Goal: Information Seeking & Learning: Learn about a topic

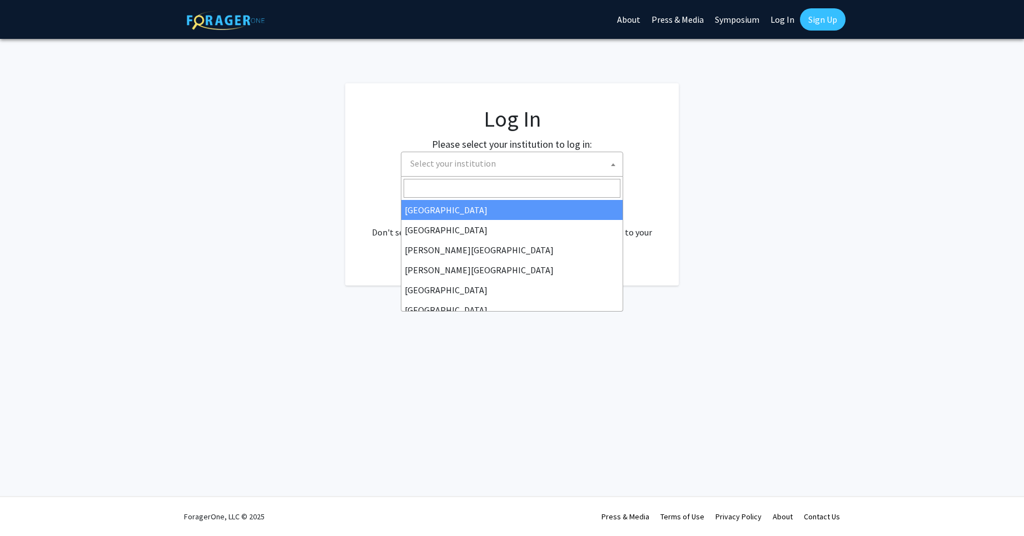
click at [475, 165] on span "Select your institution" at bounding box center [453, 163] width 86 height 11
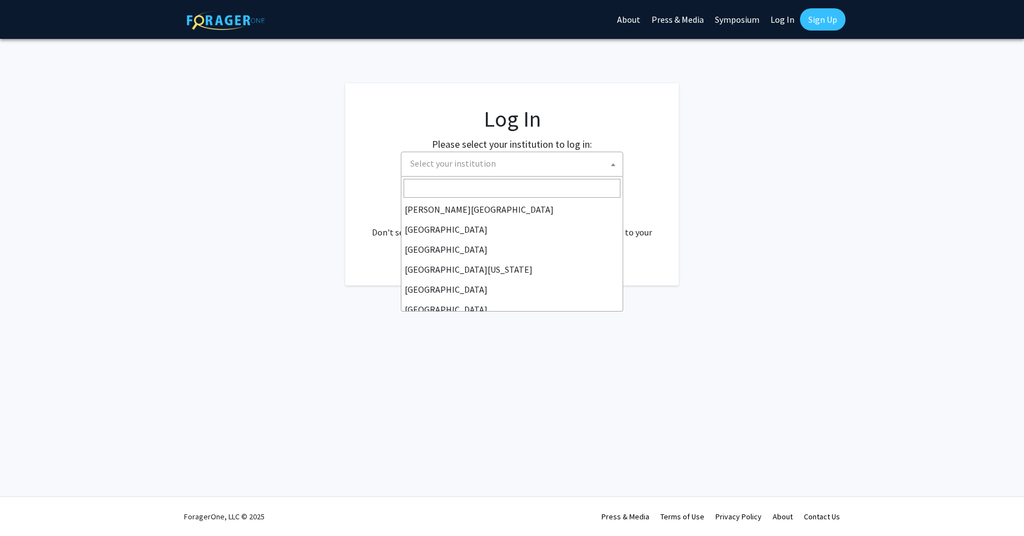
scroll to position [63, 0]
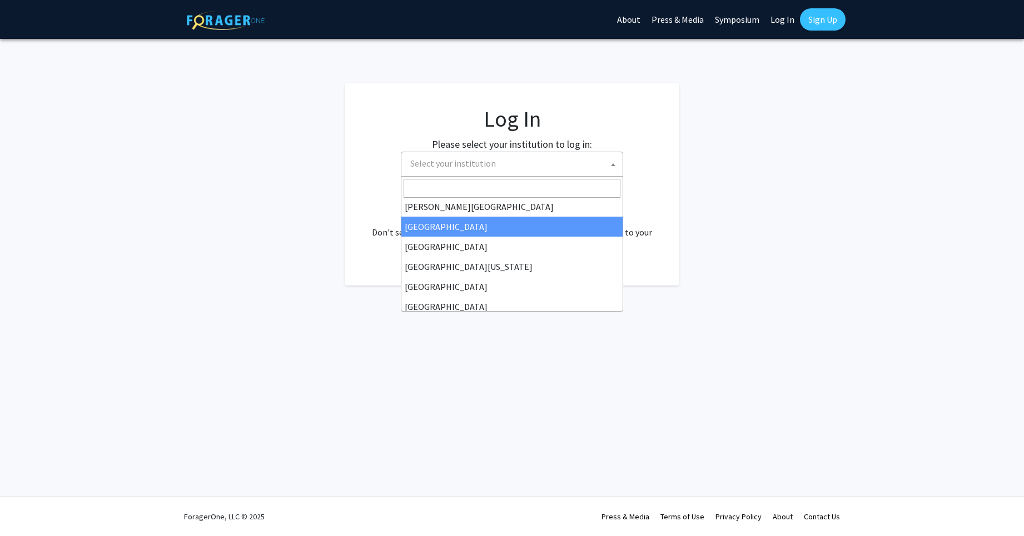
select select "6"
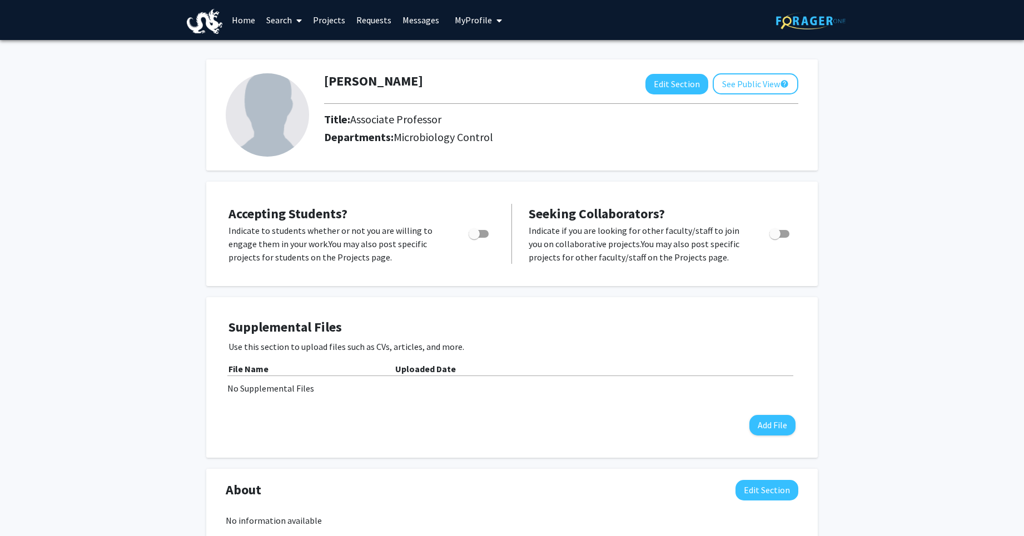
click at [286, 19] on link "Search" at bounding box center [284, 20] width 47 height 39
click at [313, 46] on span "Faculty/Staff" at bounding box center [302, 51] width 82 height 22
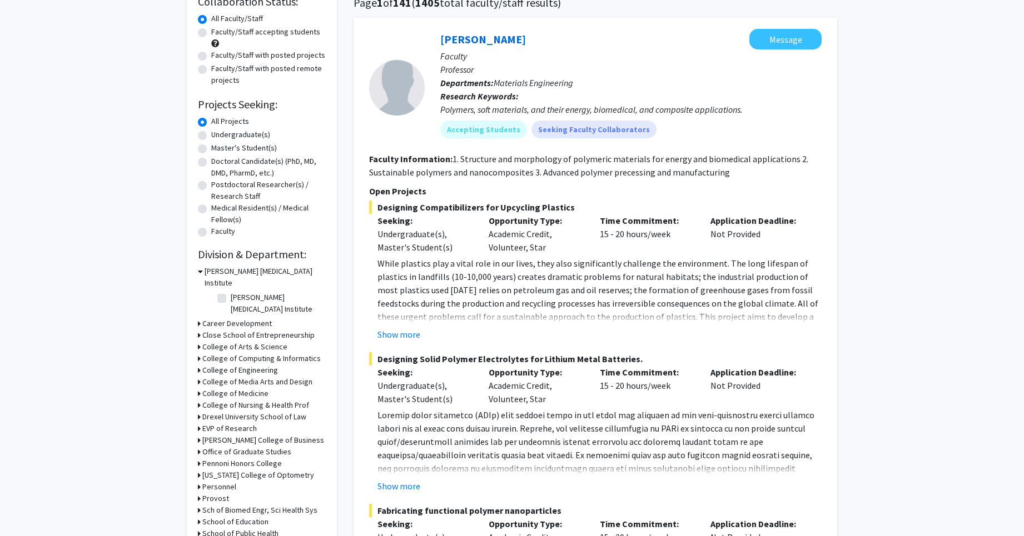
scroll to position [98, 0]
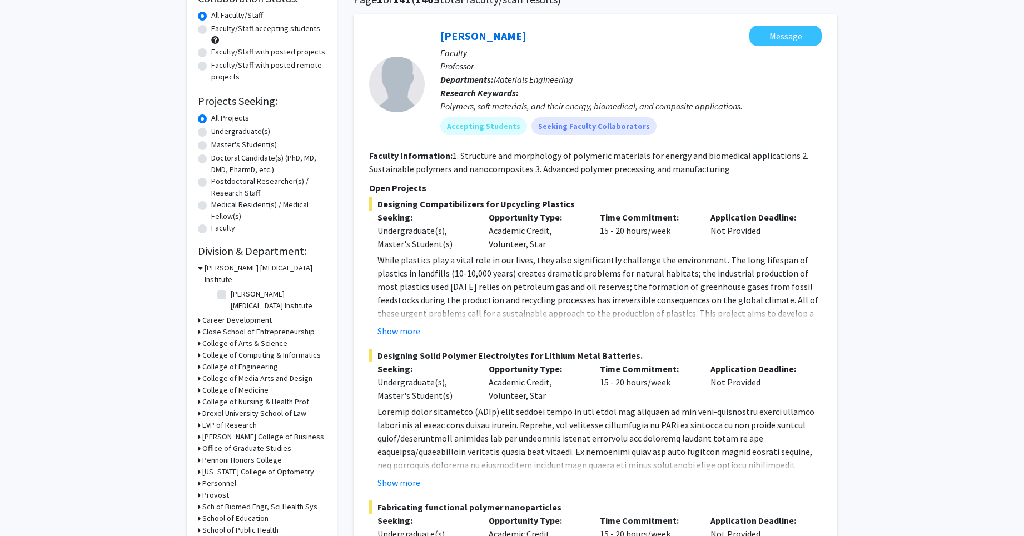
click at [237, 385] on h3 "College of Medicine" at bounding box center [235, 391] width 66 height 12
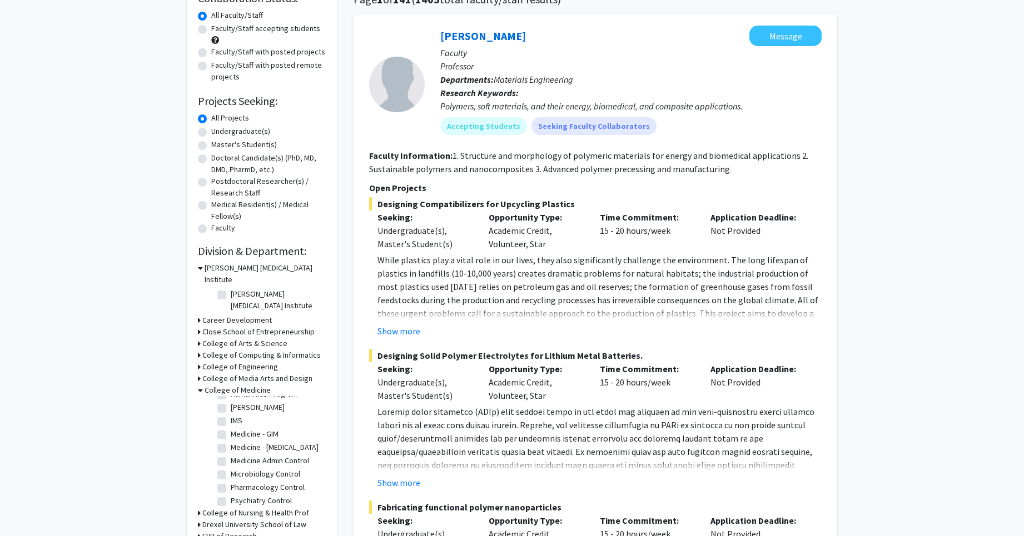
scroll to position [260, 0]
click at [256, 456] on label "Microbiology Control" at bounding box center [265, 462] width 69 height 12
click at [238, 456] on input "Microbiology Control" at bounding box center [234, 459] width 7 height 7
checkbox input "true"
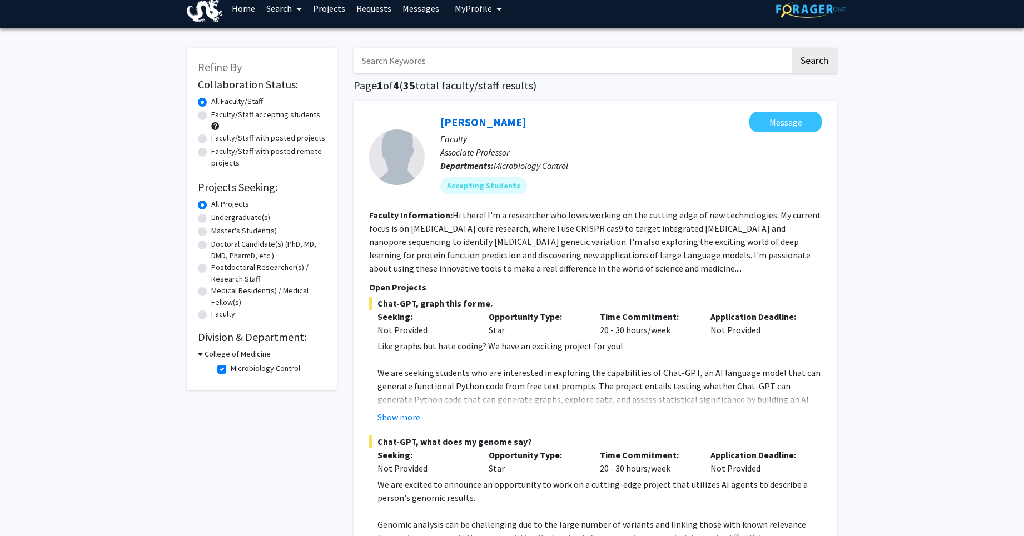
scroll to position [21, 0]
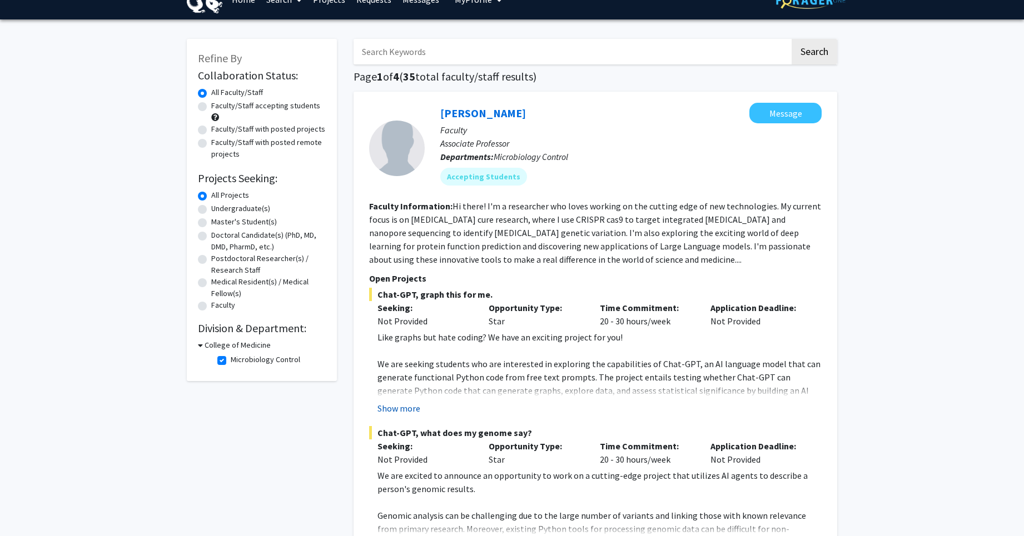
click at [393, 410] on button "Show more" at bounding box center [398, 408] width 43 height 13
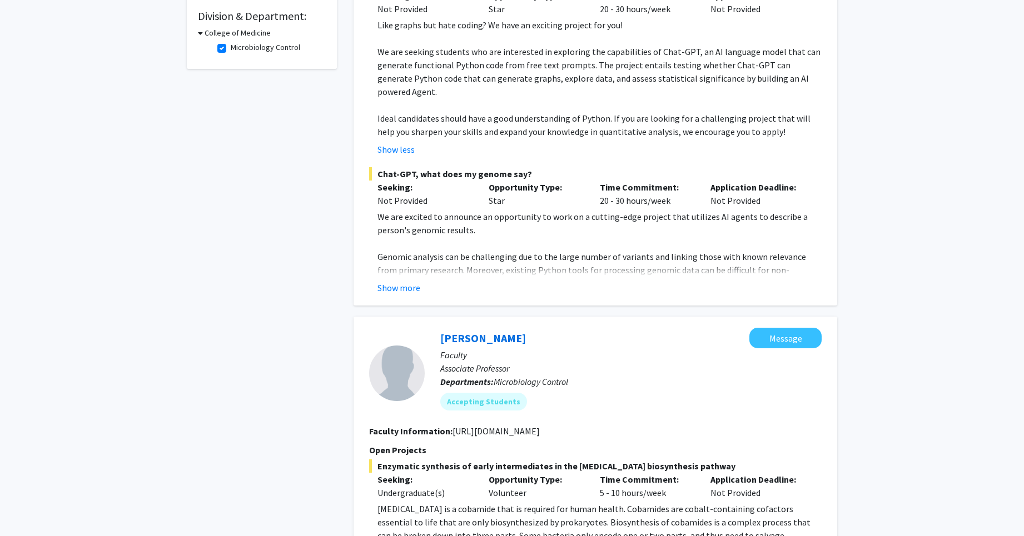
scroll to position [334, 0]
click at [400, 280] on button "Show more" at bounding box center [398, 286] width 43 height 13
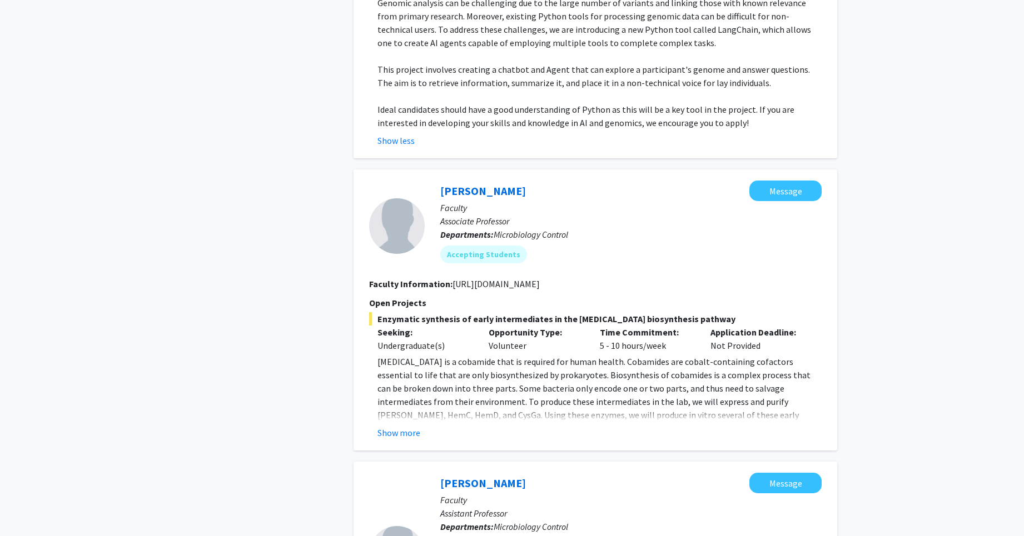
scroll to position [682, 0]
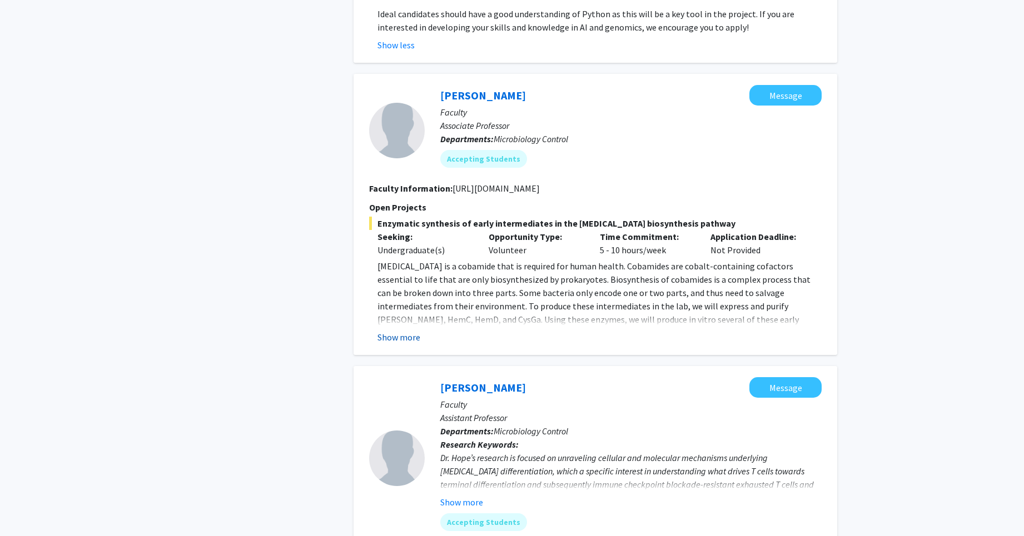
click at [400, 331] on button "Show more" at bounding box center [398, 337] width 43 height 13
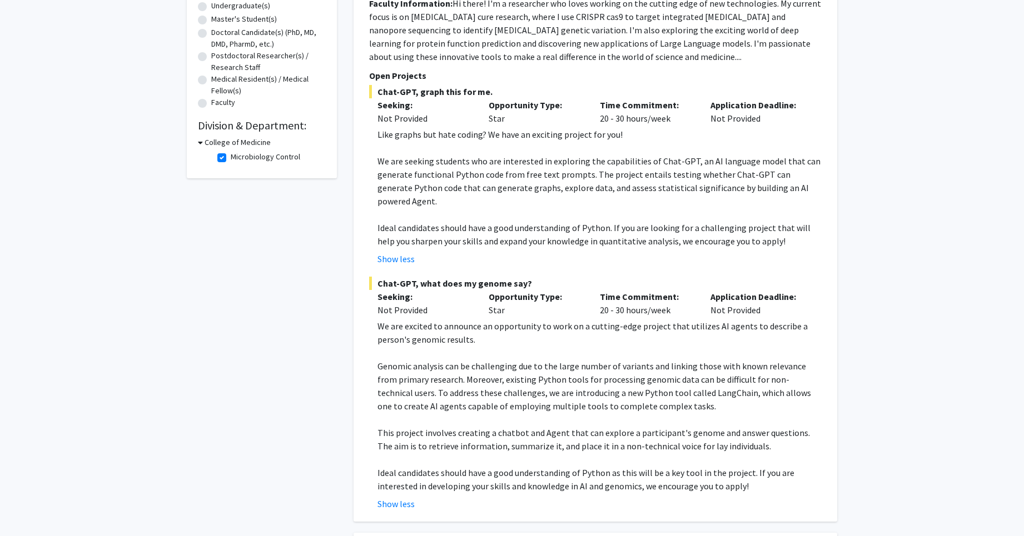
scroll to position [0, 0]
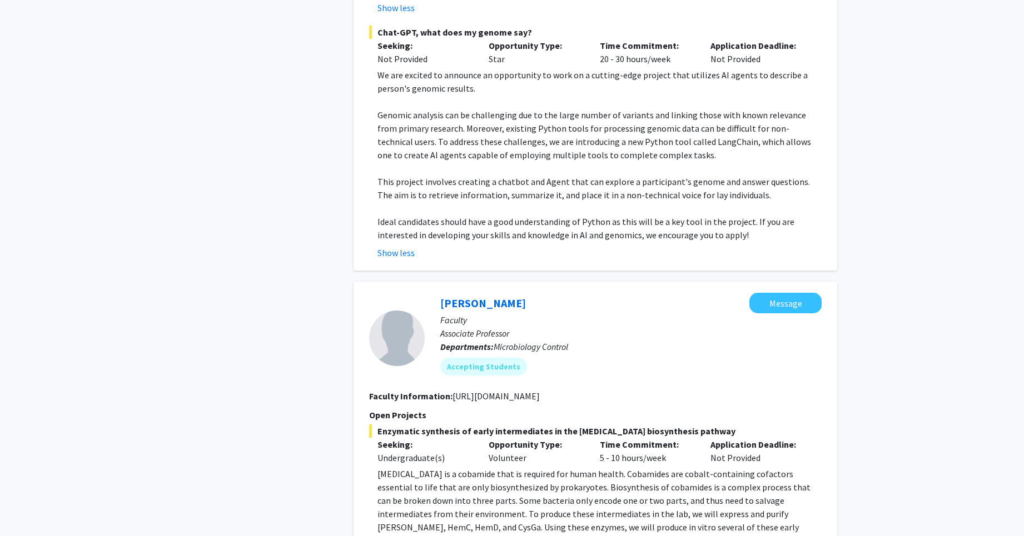
scroll to position [702, 0]
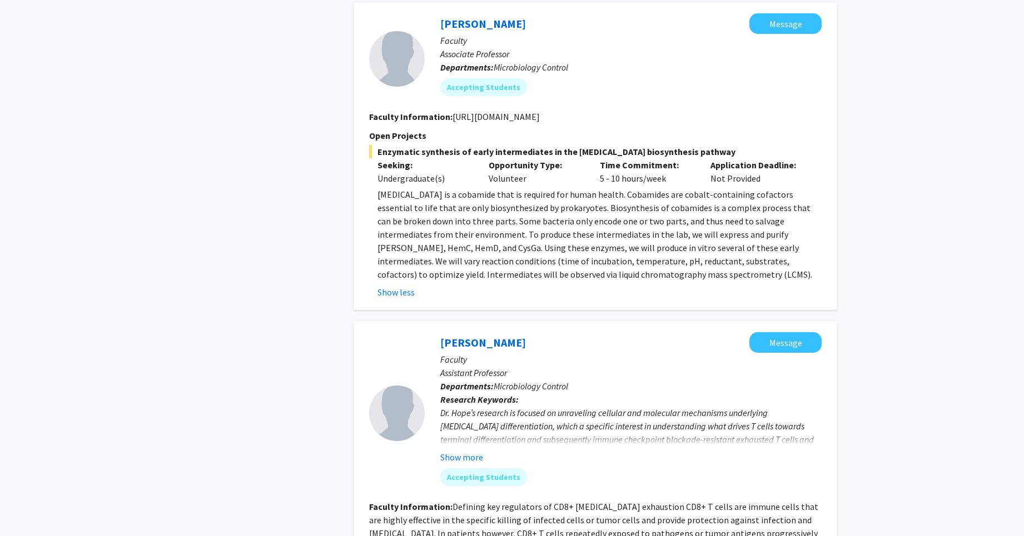
scroll to position [786, 0]
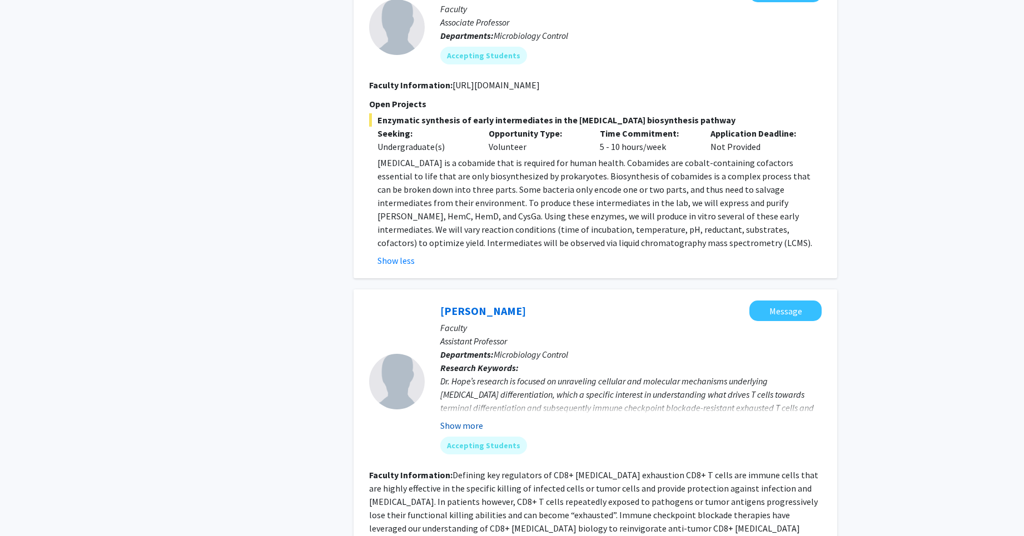
click at [454, 419] on button "Show more" at bounding box center [461, 425] width 43 height 13
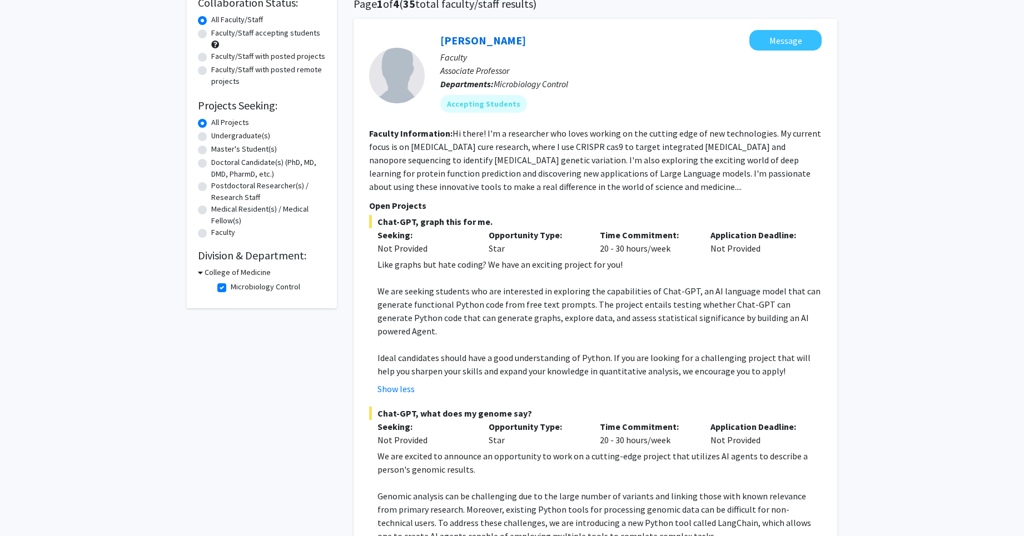
scroll to position [0, 0]
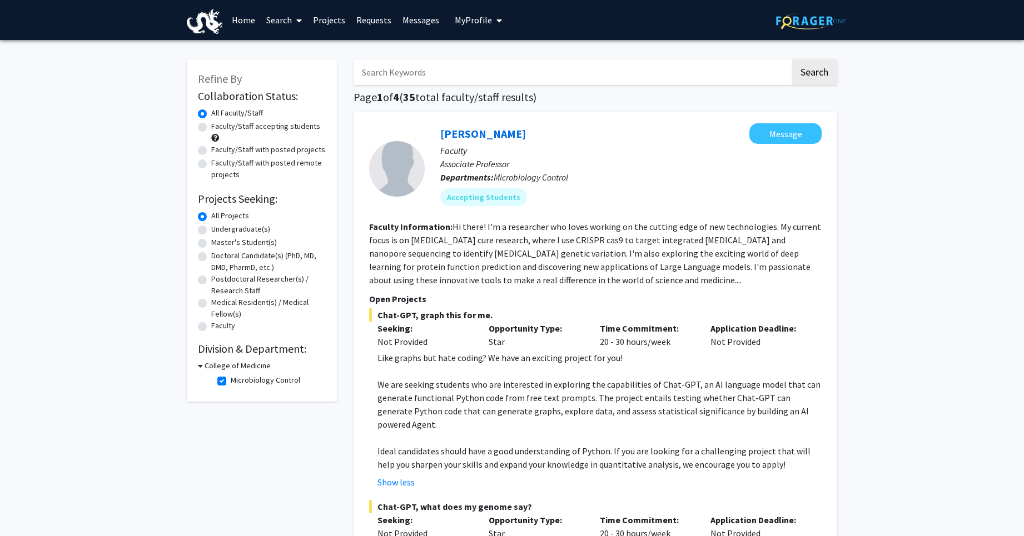
click at [231, 227] on label "Undergraduate(s)" at bounding box center [240, 229] width 59 height 12
click at [218, 227] on input "Undergraduate(s)" at bounding box center [214, 226] width 7 height 7
radio input "true"
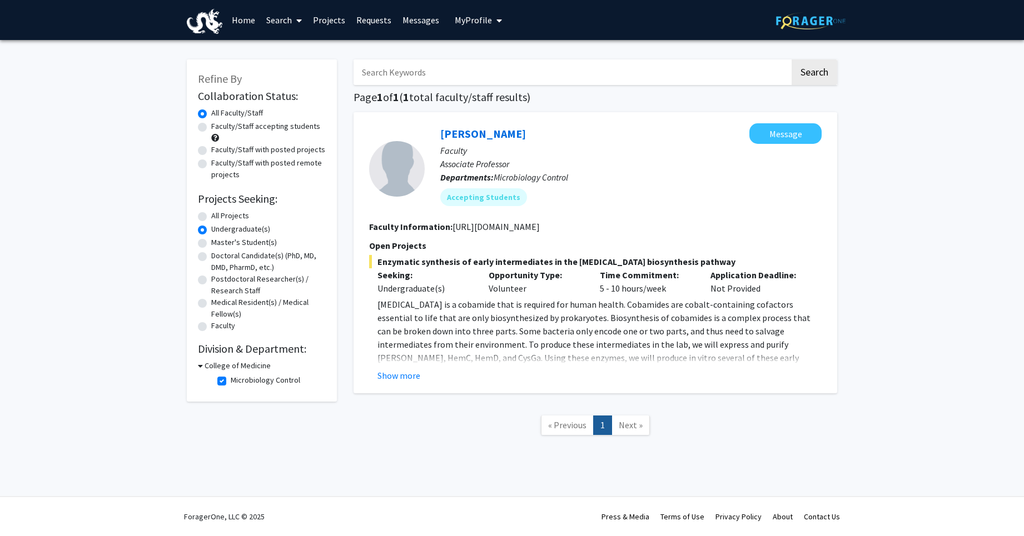
click at [243, 216] on label "All Projects" at bounding box center [230, 216] width 38 height 12
click at [218, 216] on input "All Projects" at bounding box center [214, 213] width 7 height 7
radio input "true"
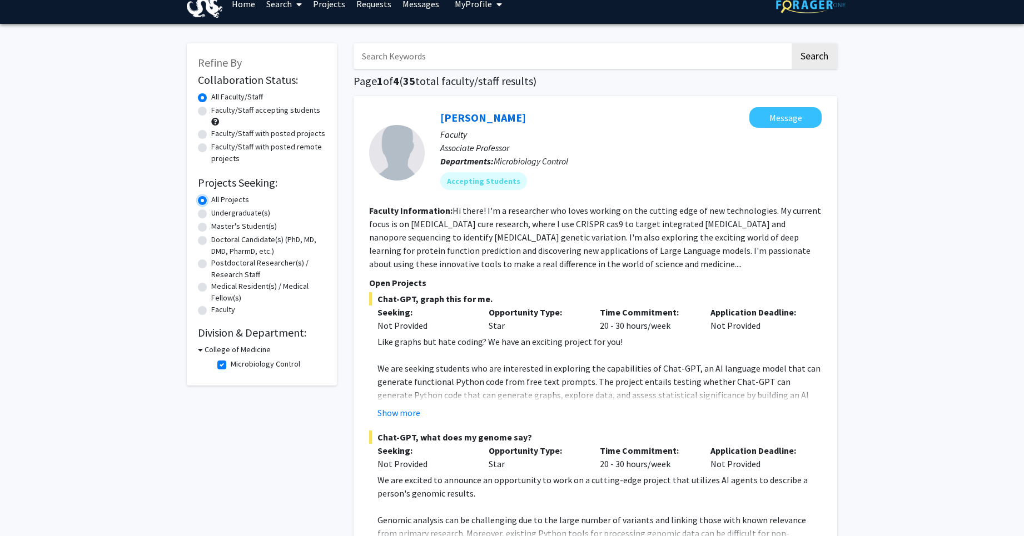
scroll to position [17, 0]
click at [397, 408] on button "Show more" at bounding box center [398, 412] width 43 height 13
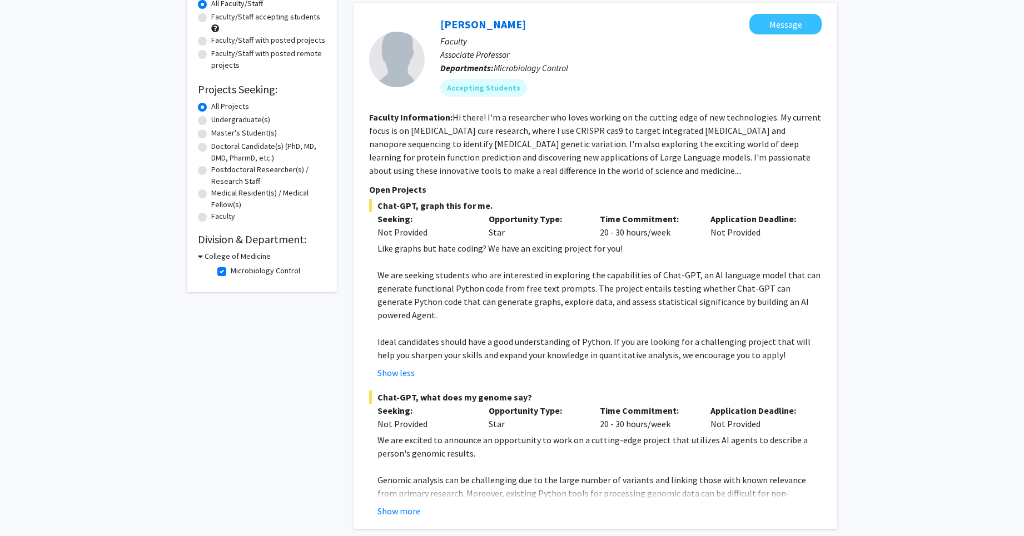
scroll to position [302, 0]
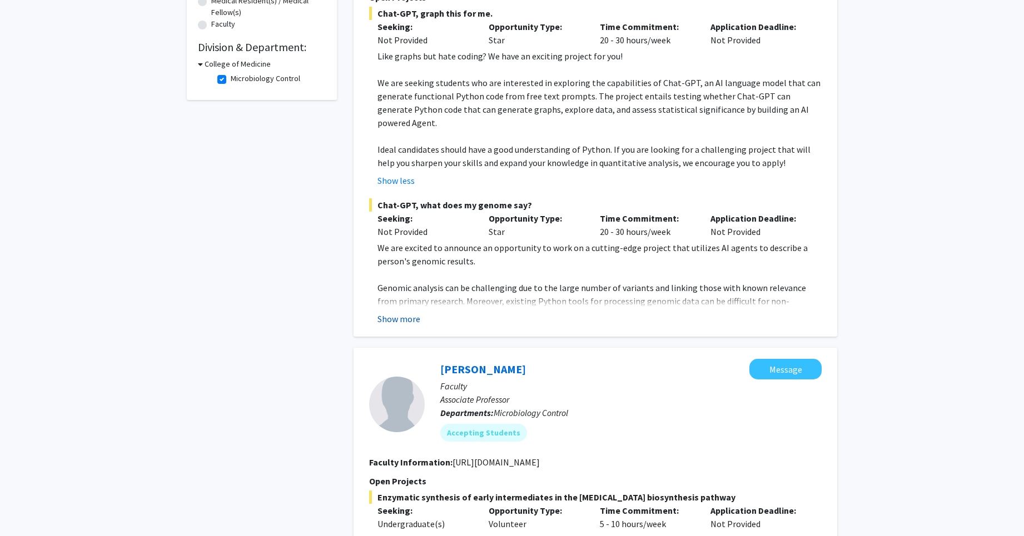
click at [406, 312] on button "Show more" at bounding box center [398, 318] width 43 height 13
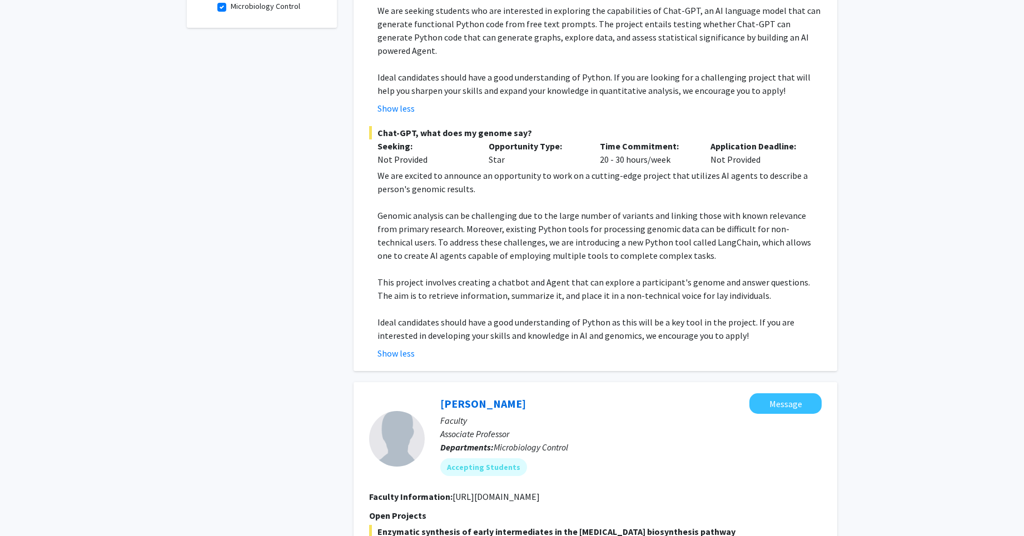
scroll to position [630, 0]
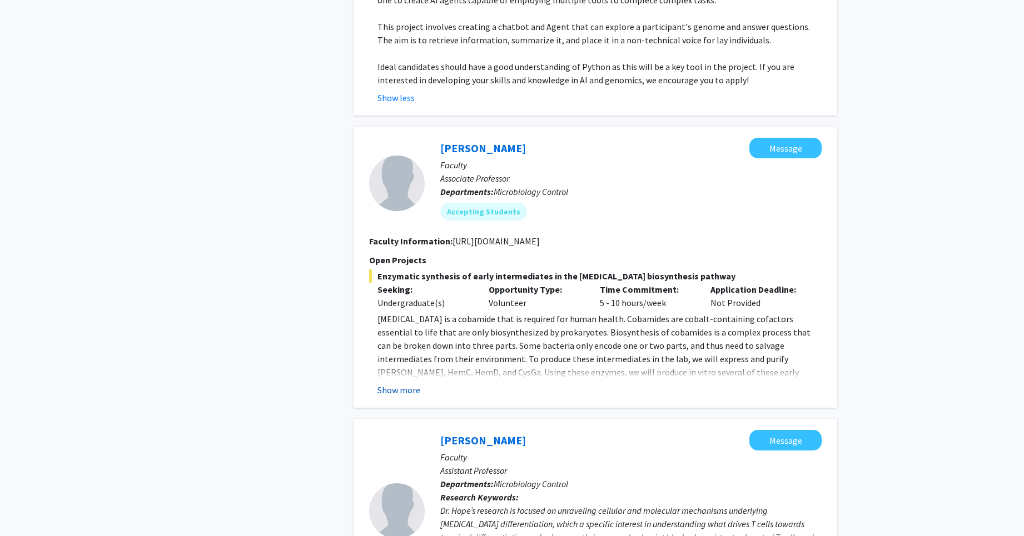
click at [398, 383] on button "Show more" at bounding box center [398, 389] width 43 height 13
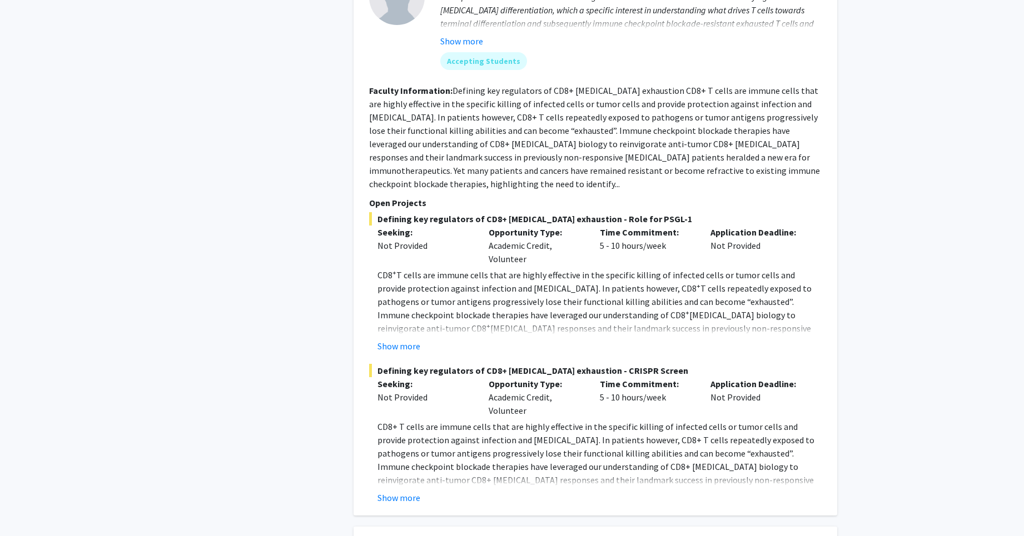
scroll to position [1171, 0]
click at [395, 339] on button "Show more" at bounding box center [398, 345] width 43 height 13
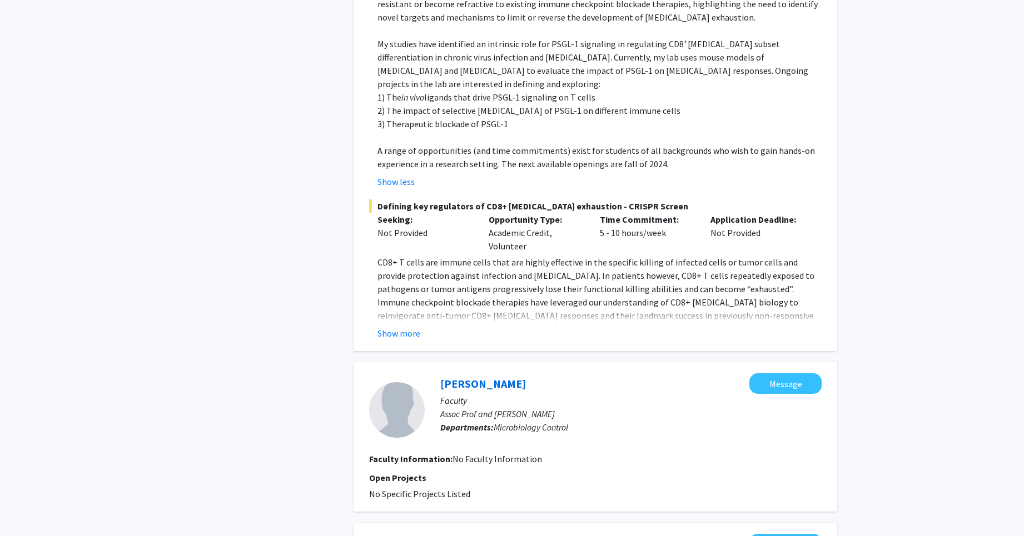
scroll to position [1532, 0]
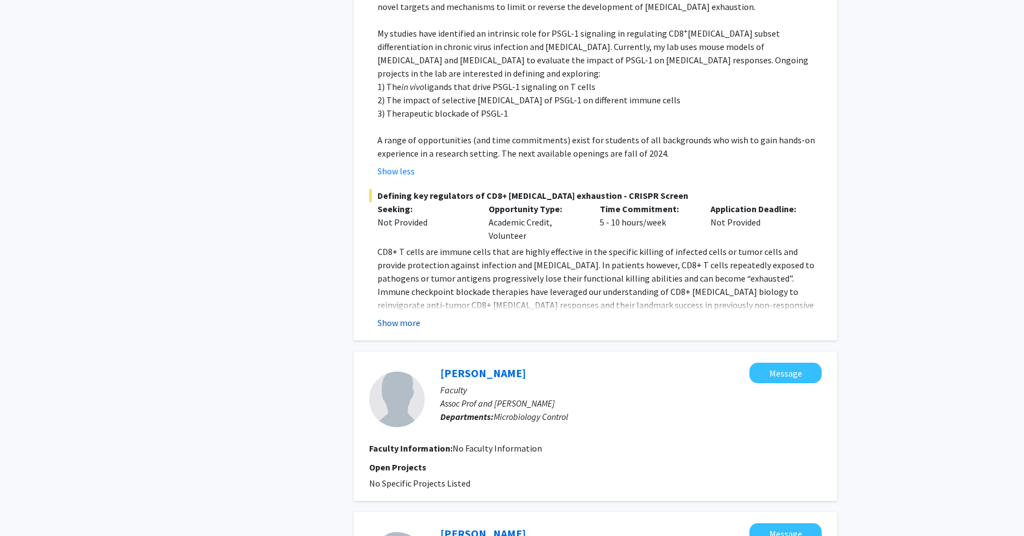
click at [390, 316] on button "Show more" at bounding box center [398, 322] width 43 height 13
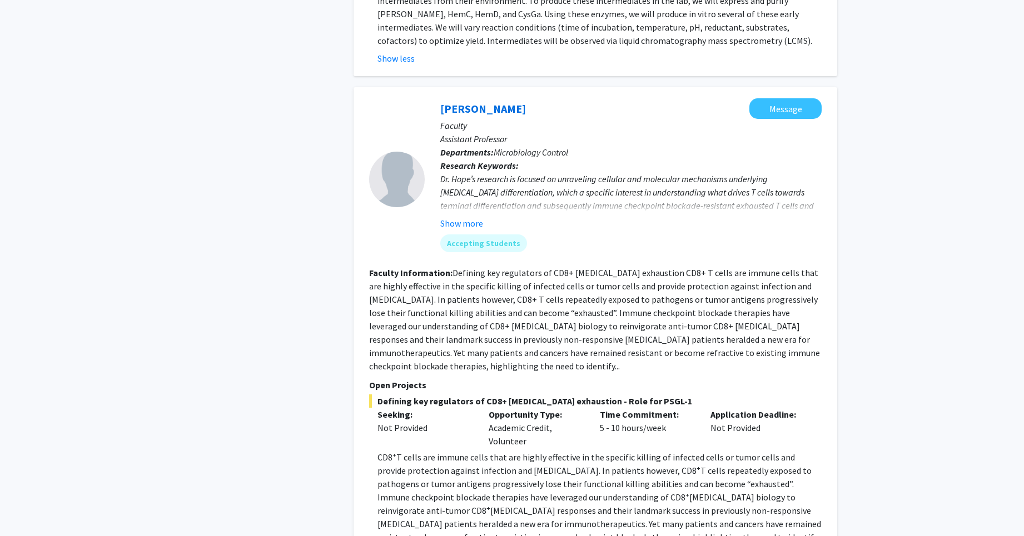
scroll to position [0, 0]
